Goal: Information Seeking & Learning: Learn about a topic

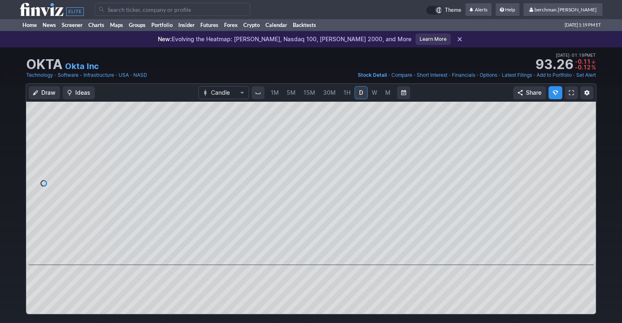
click at [292, 91] on span "5M" at bounding box center [290, 92] width 9 height 7
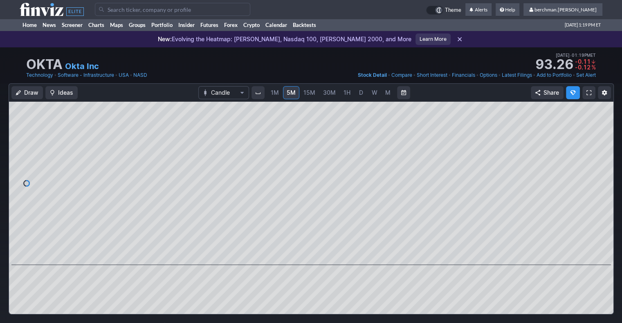
click at [221, 12] on input "Search" at bounding box center [172, 9] width 155 height 13
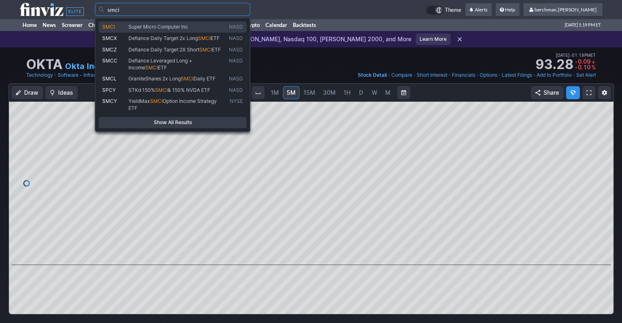
click at [183, 22] on link "SMCI Super Micro Computer Inc NASD" at bounding box center [172, 26] width 148 height 11
type input "SMCI"
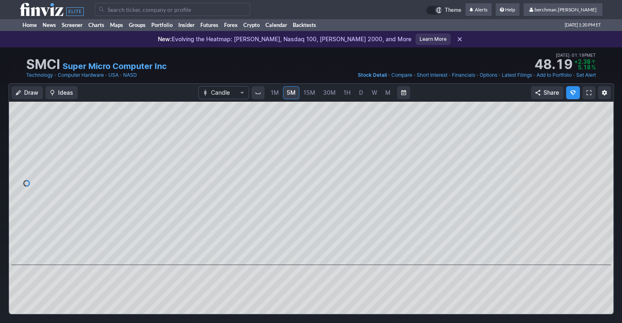
click at [362, 93] on span "D" at bounding box center [361, 93] width 6 height 8
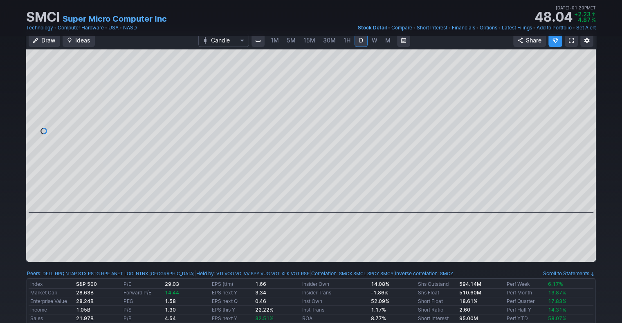
scroll to position [39, 0]
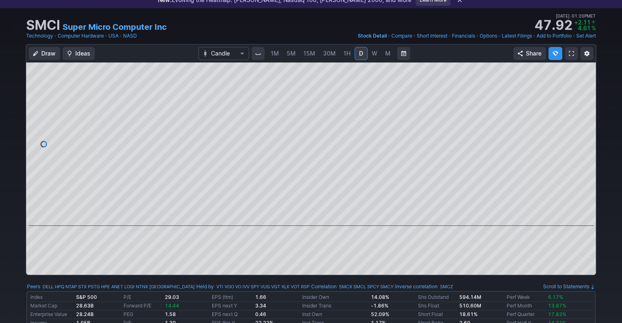
click at [295, 53] on link "5M" at bounding box center [291, 53] width 16 height 13
